Goal: Task Accomplishment & Management: Manage account settings

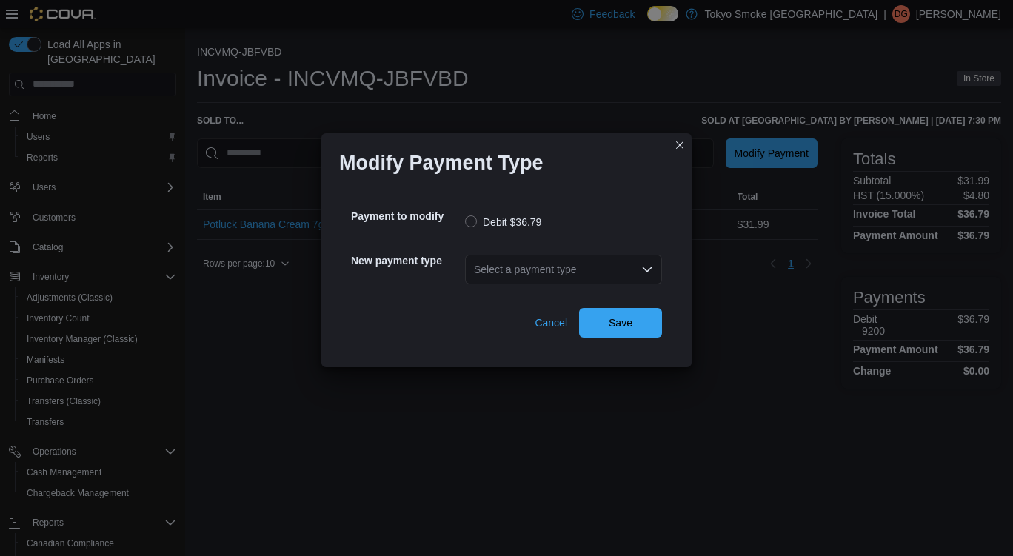
click at [578, 256] on div "Select a payment type" at bounding box center [563, 270] width 197 height 30
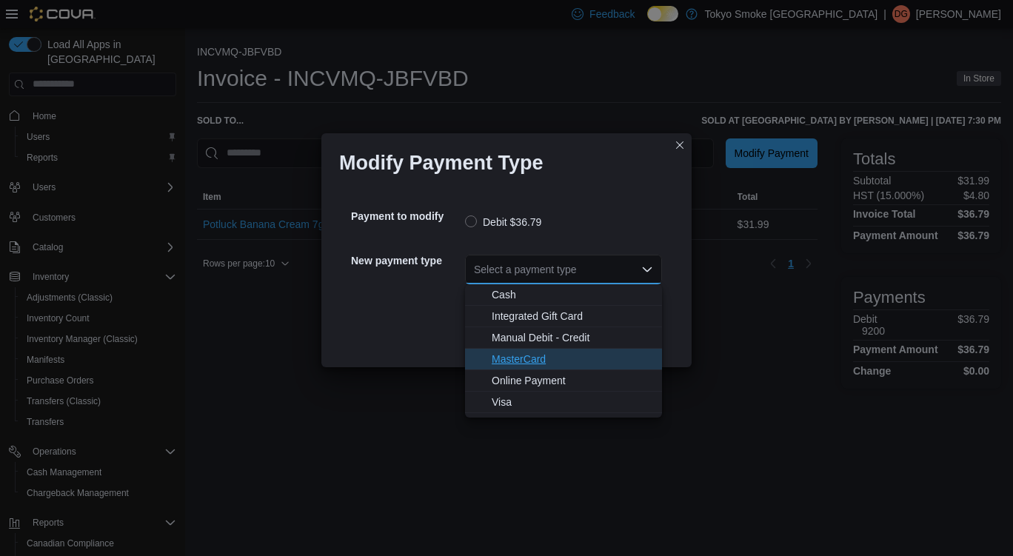
click at [537, 361] on span "MasterCard" at bounding box center [571, 359] width 161 height 15
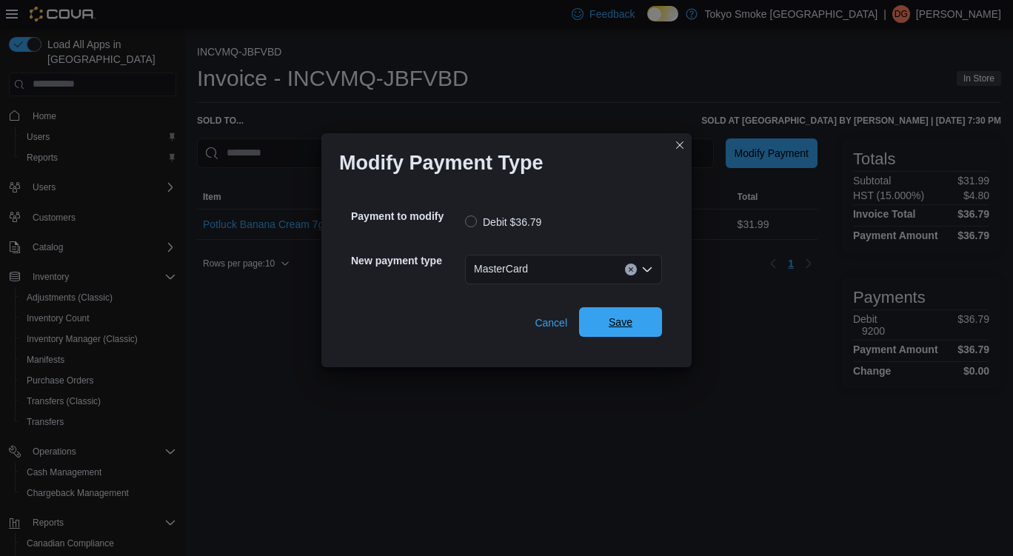
click at [631, 322] on span "Save" at bounding box center [620, 322] width 24 height 15
click at [564, 278] on div "Select a payment type" at bounding box center [563, 270] width 197 height 30
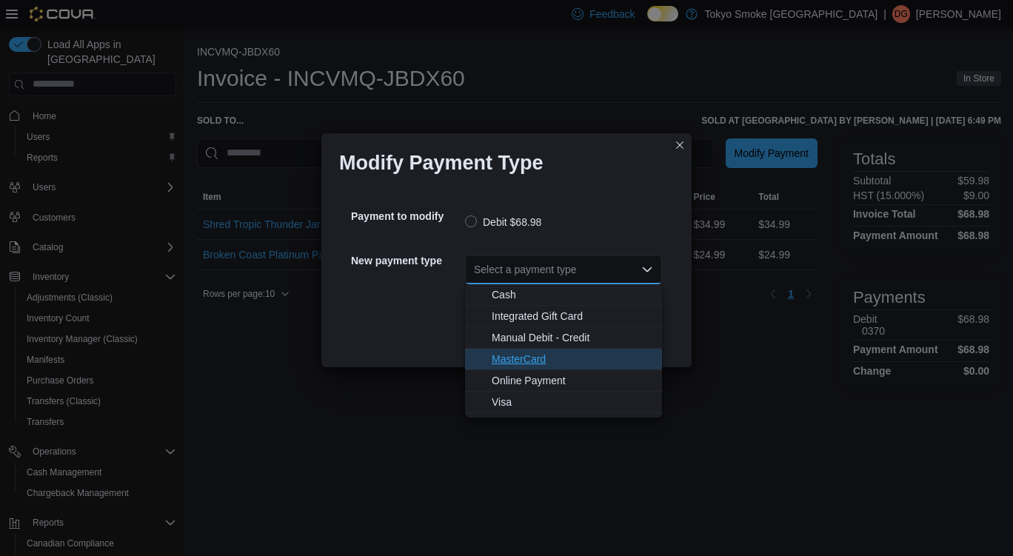
click at [540, 354] on span "MasterCard" at bounding box center [571, 359] width 161 height 15
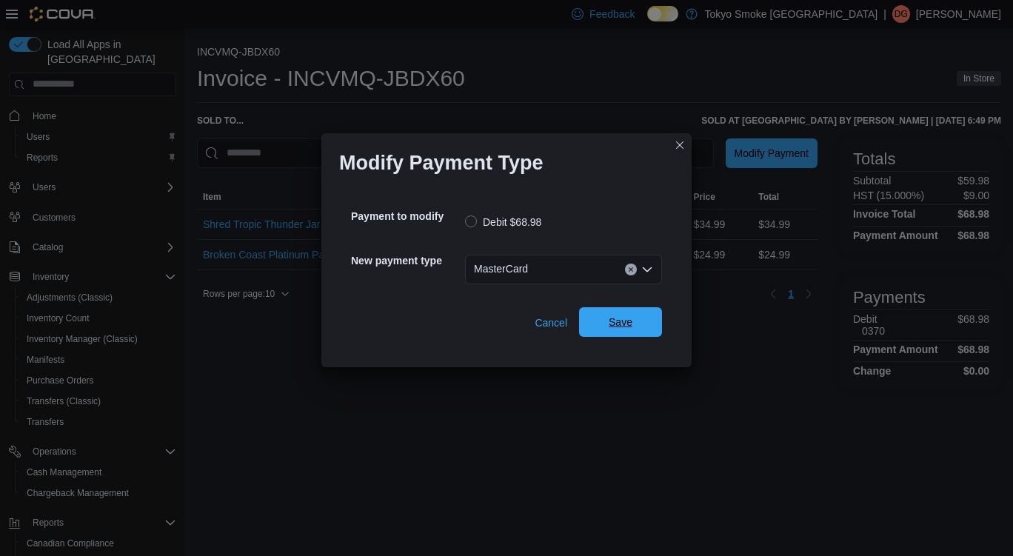
click at [635, 333] on span "Save" at bounding box center [620, 322] width 65 height 30
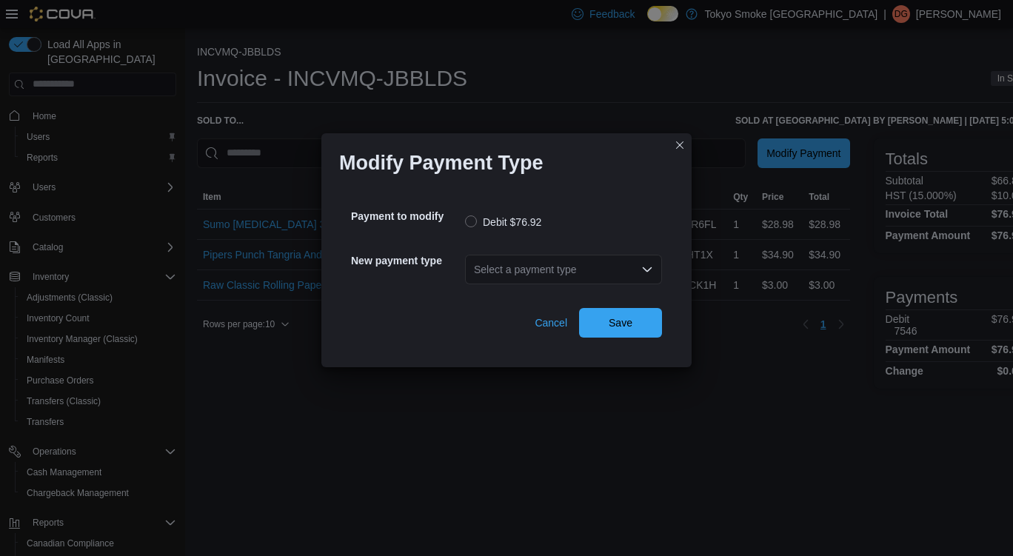
click at [577, 277] on div "Select a payment type" at bounding box center [563, 270] width 197 height 30
click at [557, 278] on div "Select a payment type Combo box. Selected. Combo box input. Select a payment ty…" at bounding box center [563, 270] width 197 height 30
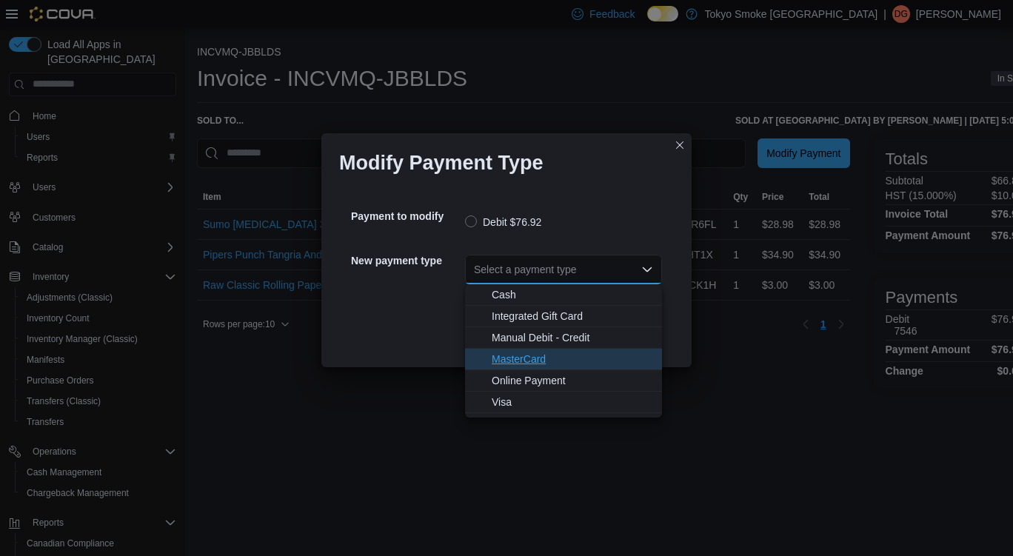
click at [535, 366] on button "MasterCard" at bounding box center [563, 359] width 197 height 21
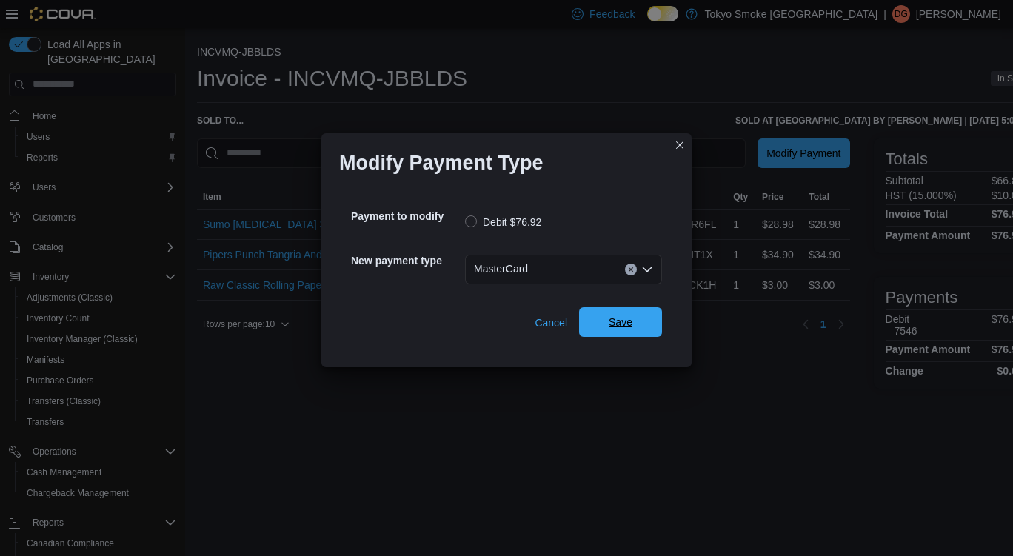
click at [636, 329] on span "Save" at bounding box center [620, 322] width 65 height 30
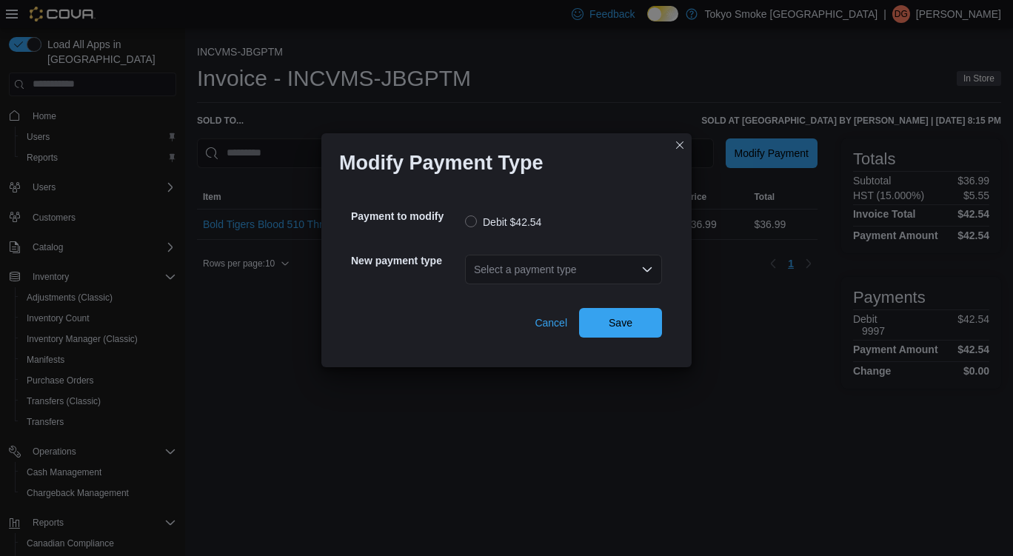
click at [565, 261] on div "Select a payment type" at bounding box center [563, 270] width 197 height 30
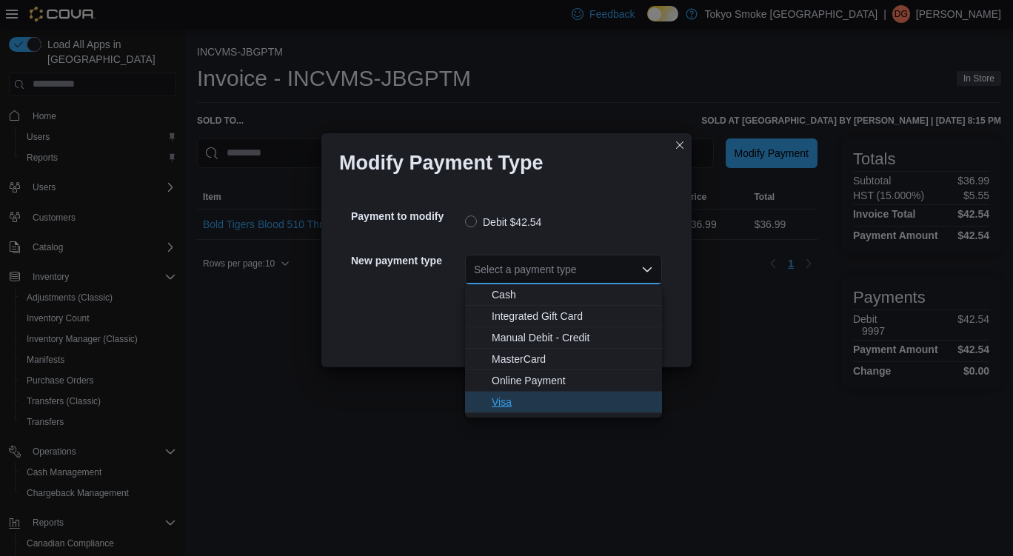
click at [524, 402] on span "Visa" at bounding box center [571, 402] width 161 height 15
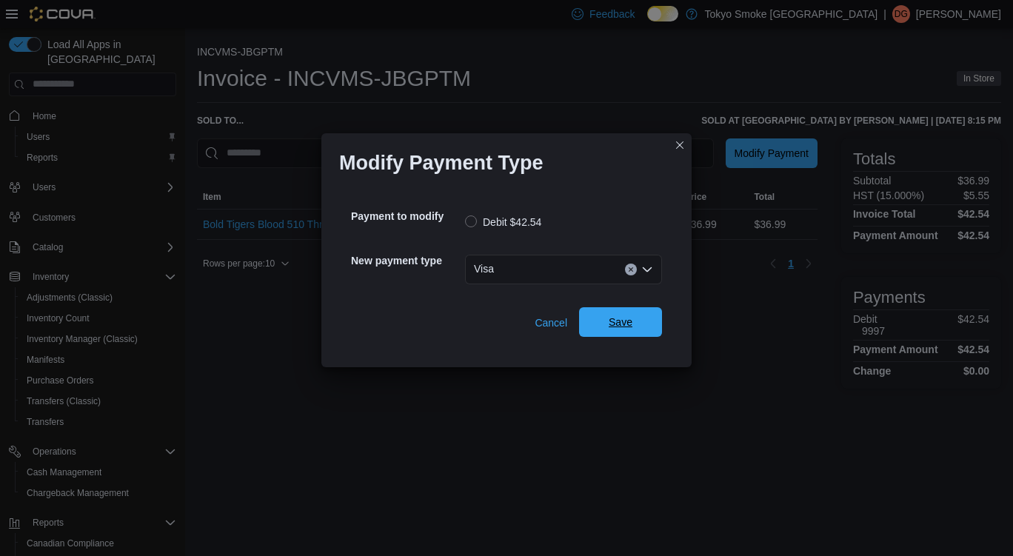
click at [622, 313] on span "Save" at bounding box center [620, 322] width 65 height 30
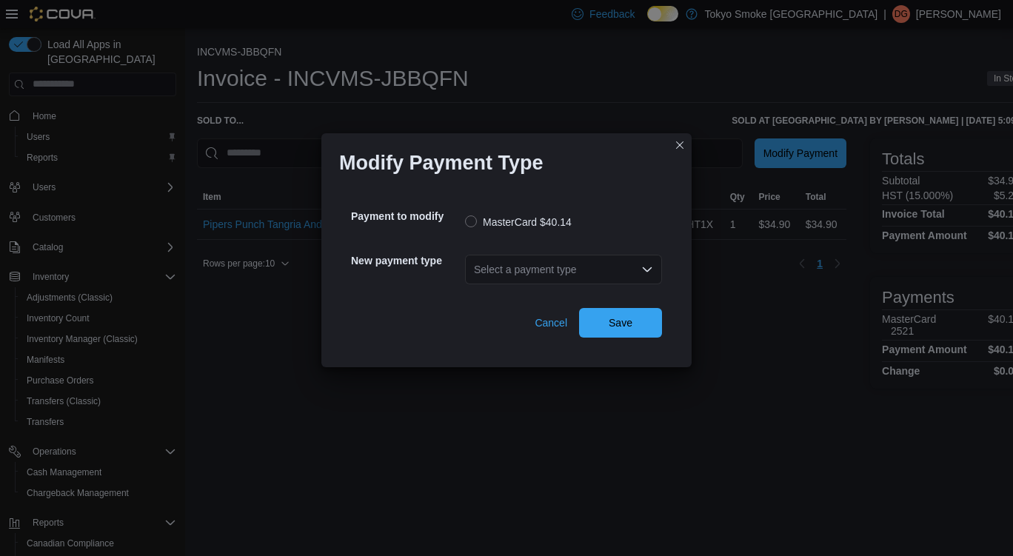
click at [544, 261] on div "Select a payment type" at bounding box center [563, 270] width 197 height 30
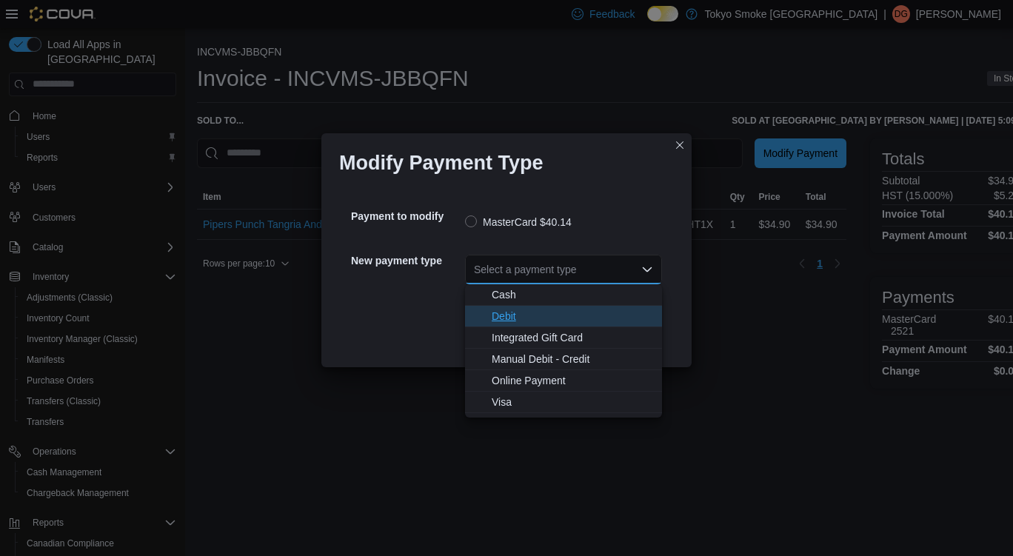
click at [539, 325] on button "Debit" at bounding box center [563, 316] width 197 height 21
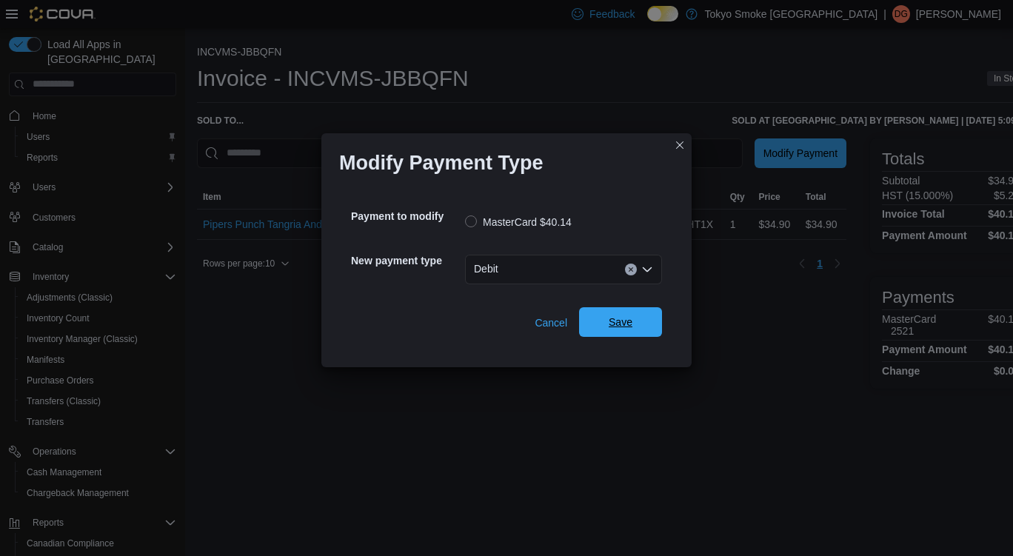
click at [613, 328] on span "Save" at bounding box center [620, 322] width 24 height 15
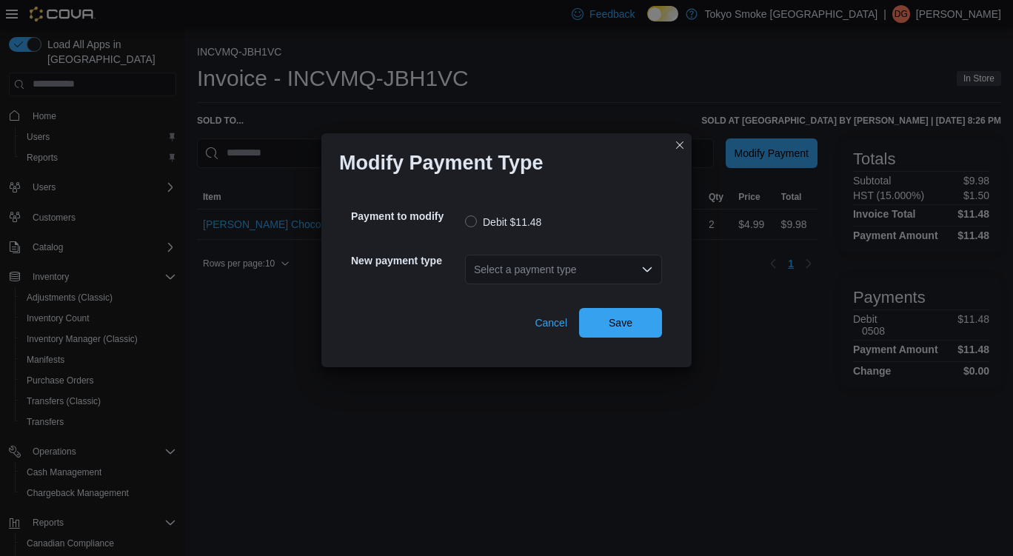
click at [546, 275] on div "Select a payment type" at bounding box center [563, 270] width 197 height 30
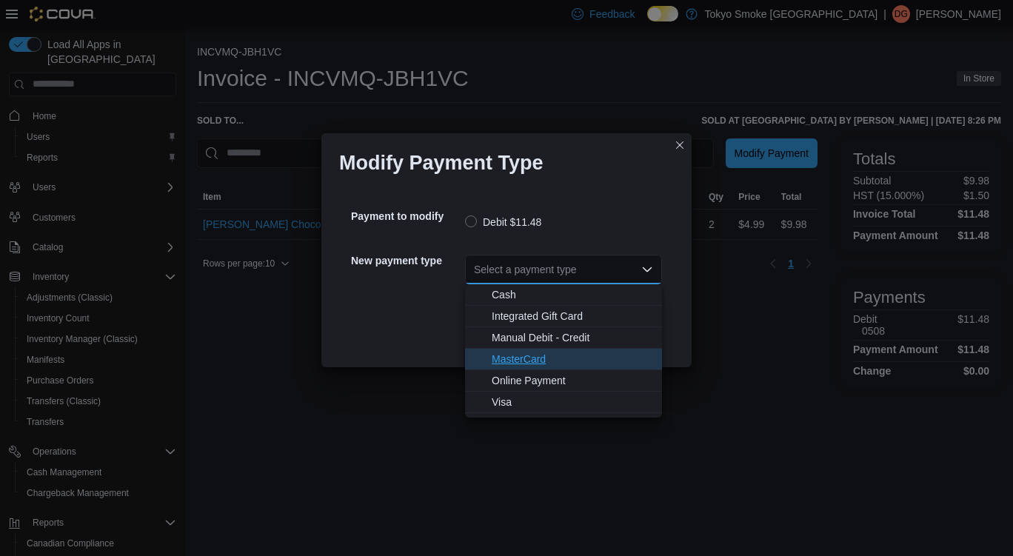
click at [540, 357] on span "MasterCard" at bounding box center [571, 359] width 161 height 15
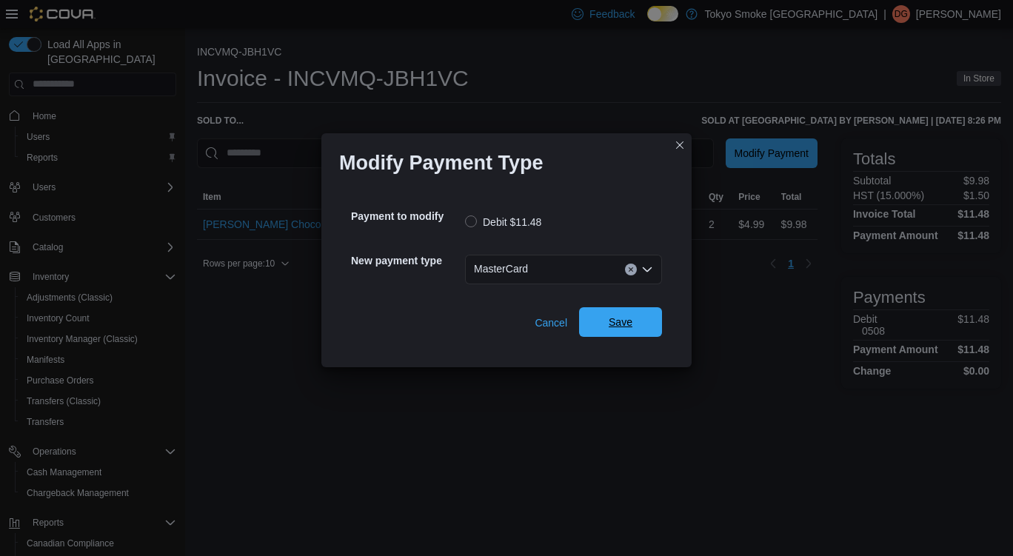
click at [641, 327] on span "Save" at bounding box center [620, 322] width 65 height 30
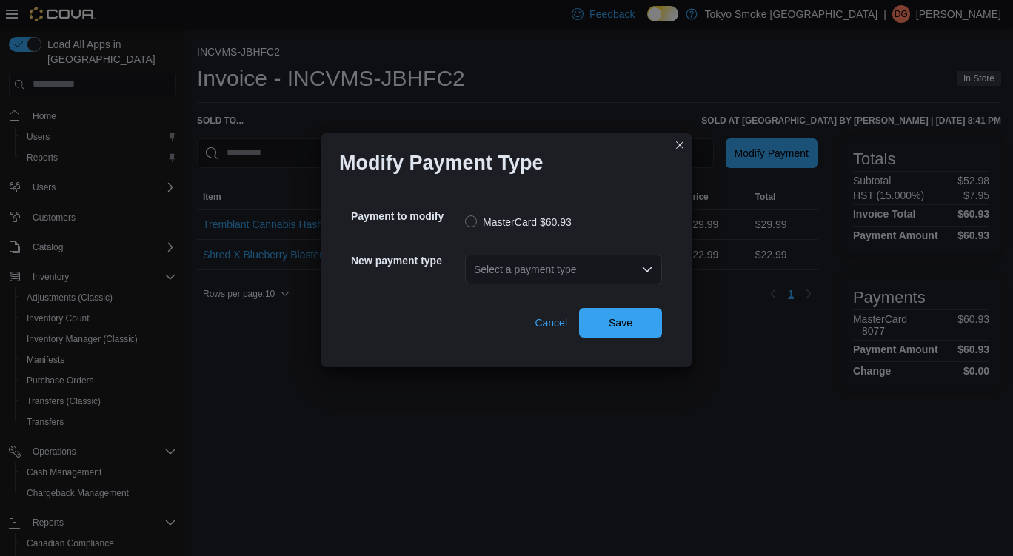
click at [549, 269] on div "Select a payment type" at bounding box center [563, 270] width 197 height 30
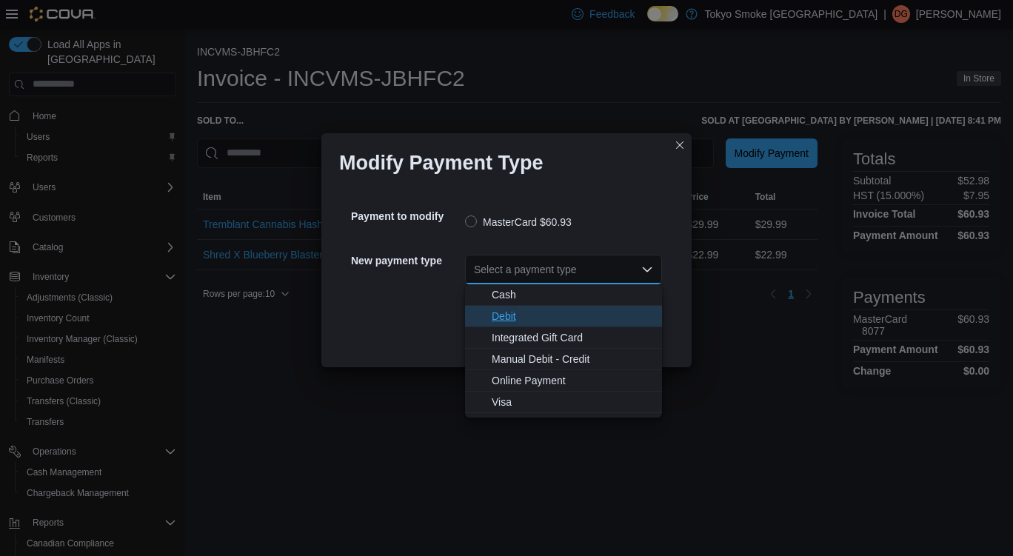
click at [538, 317] on span "Debit" at bounding box center [571, 316] width 161 height 15
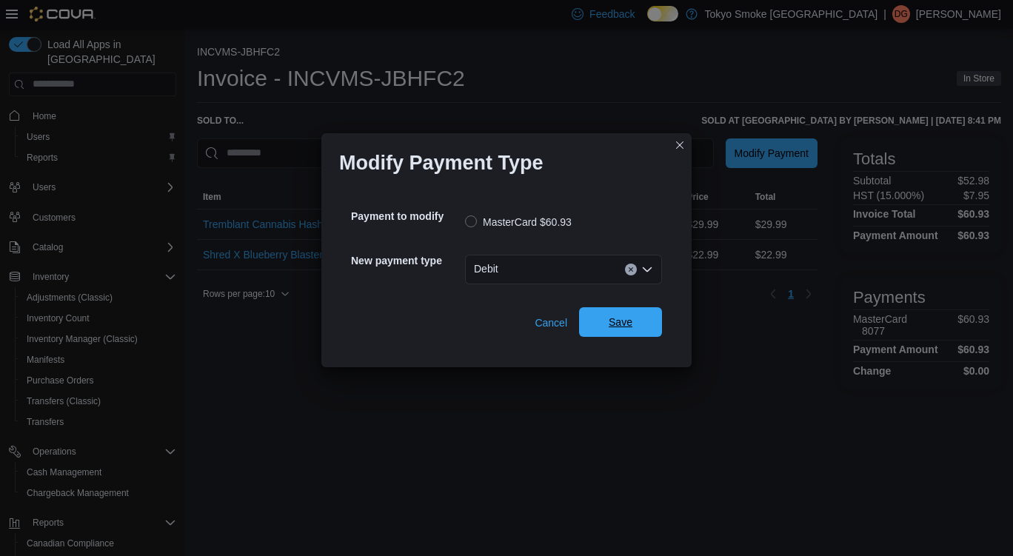
click at [651, 332] on span "Save" at bounding box center [620, 322] width 65 height 30
